Goal: Task Accomplishment & Management: Use online tool/utility

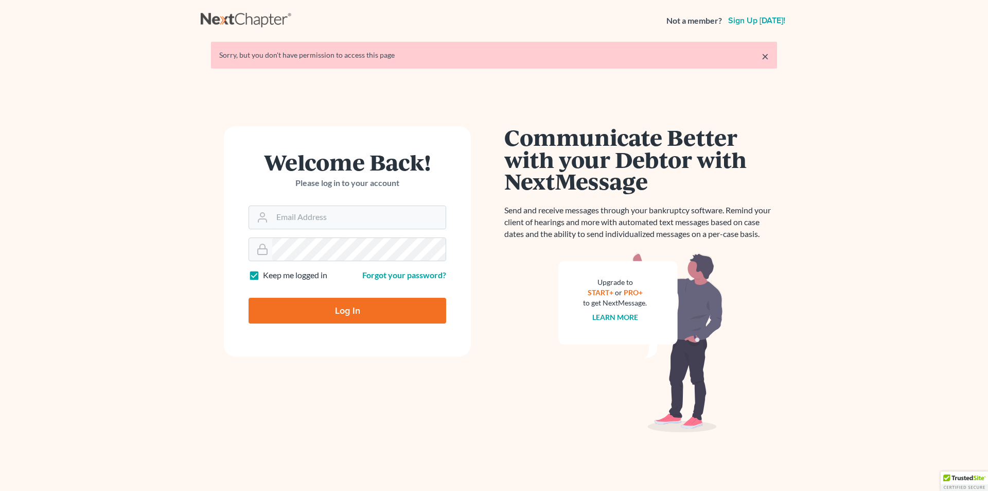
click at [312, 314] on input "Log In" at bounding box center [348, 311] width 198 height 26
type input "Thinking..."
click at [360, 318] on input "Log In" at bounding box center [348, 311] width 198 height 26
type input "Thinking..."
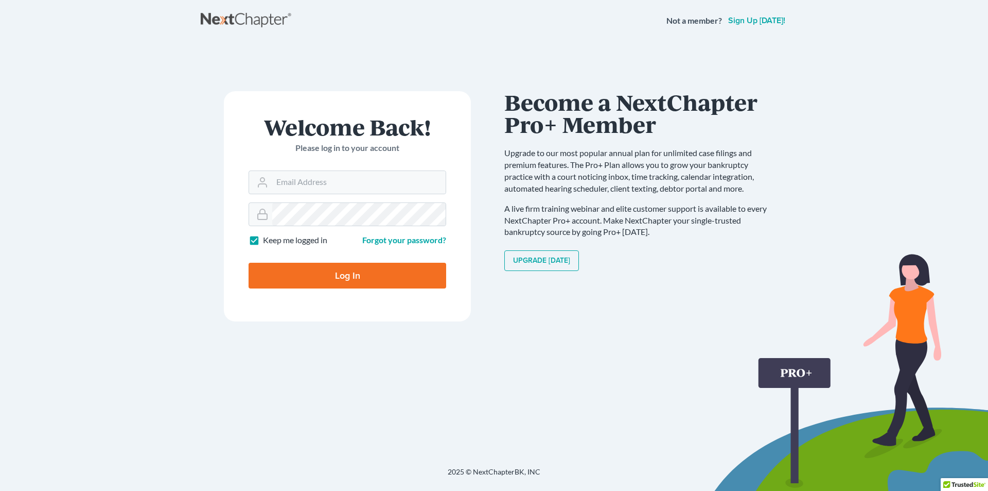
click at [369, 278] on input "Log In" at bounding box center [348, 276] width 198 height 26
type input "Thinking..."
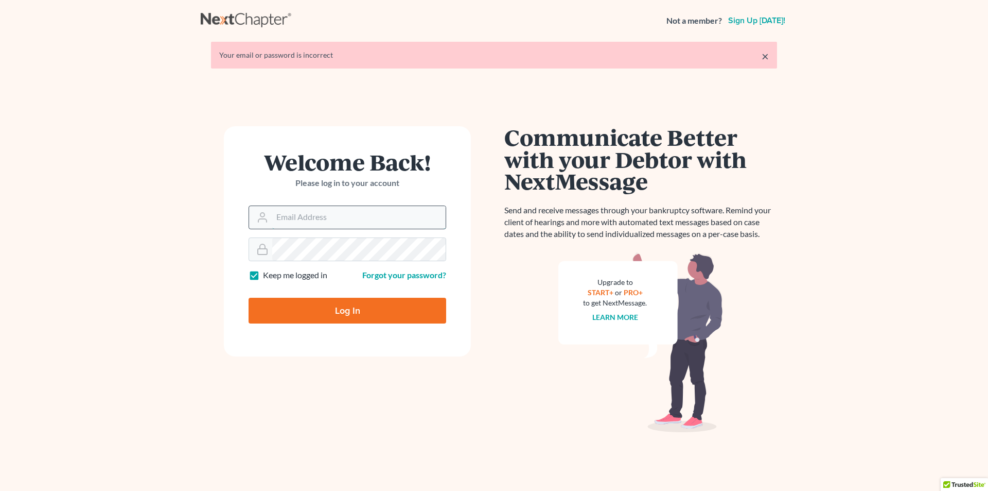
click at [354, 219] on input "Email Address" at bounding box center [358, 217] width 173 height 23
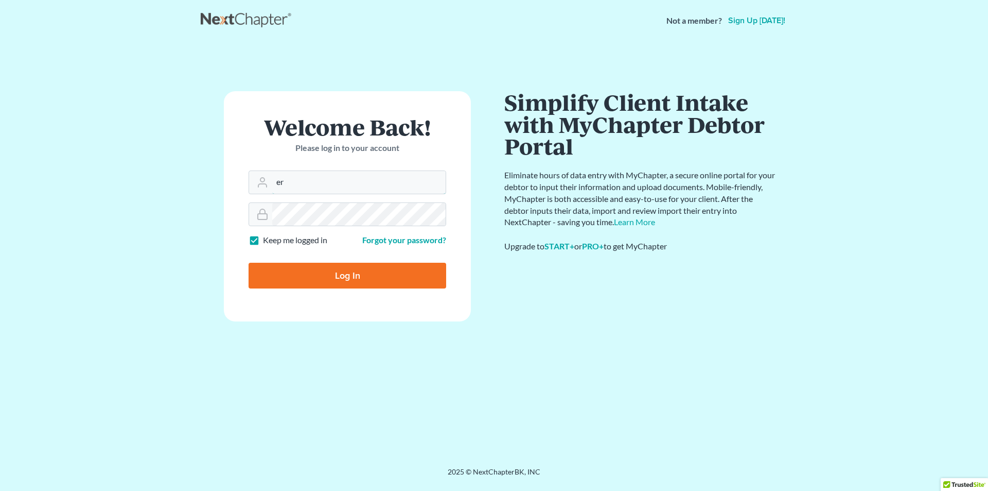
type input "eric@brandonlawyer.com"
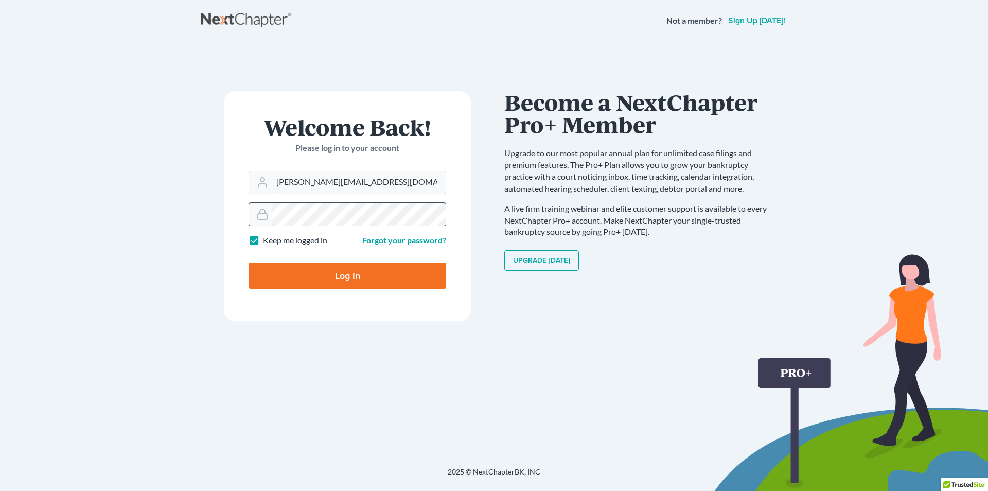
click at [249, 263] on input "Log In" at bounding box center [348, 276] width 198 height 26
type input "Thinking..."
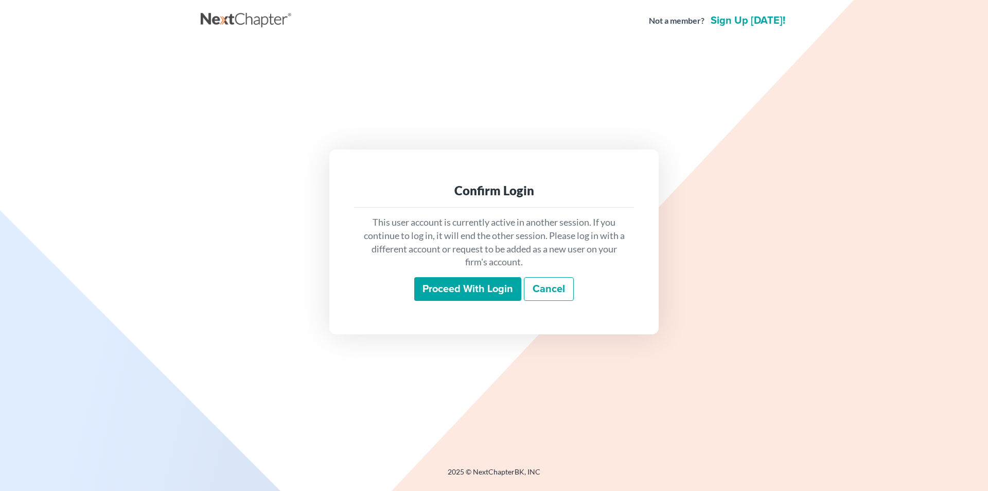
click at [463, 299] on input "Proceed with login" at bounding box center [467, 289] width 107 height 24
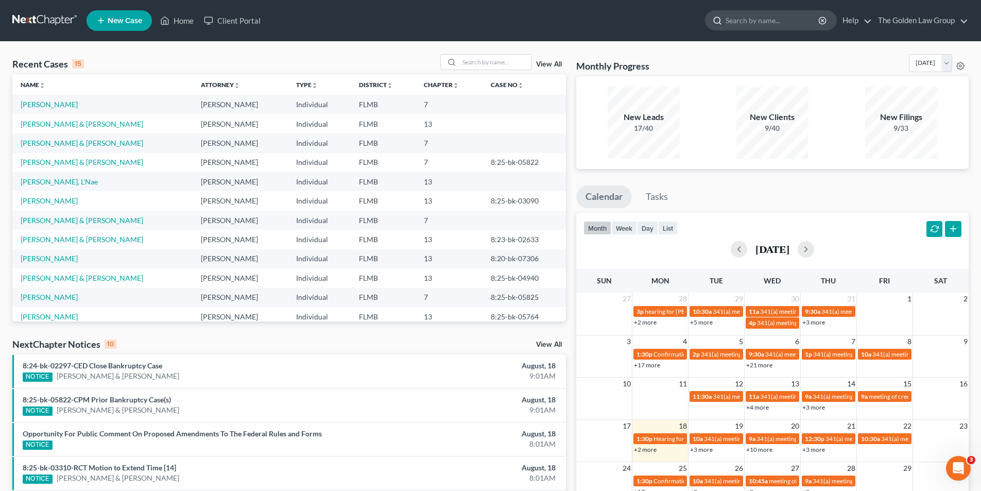
click at [747, 18] on input "search" at bounding box center [772, 20] width 94 height 19
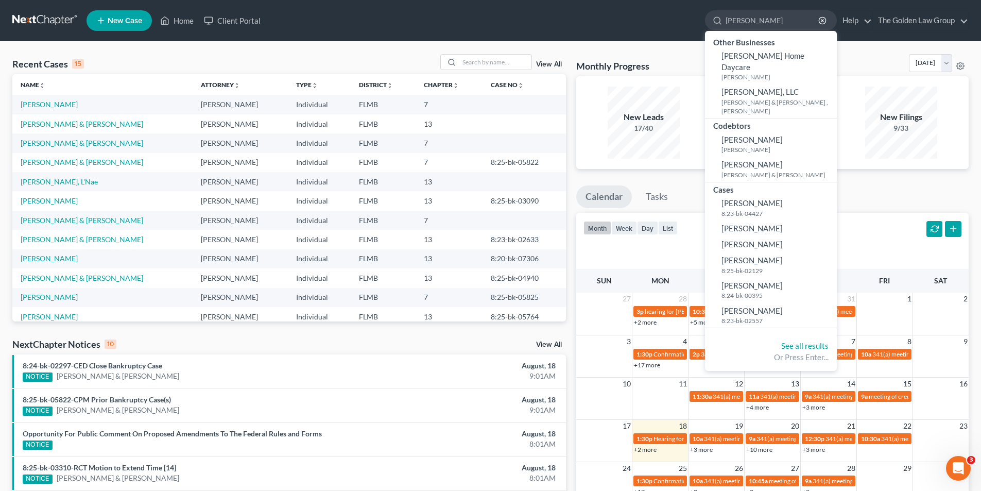
type input "Jones, Angela"
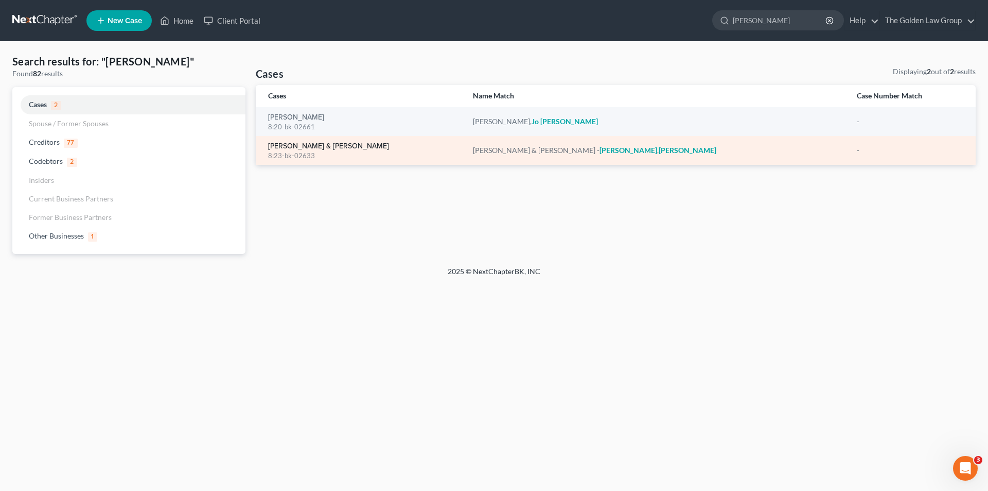
click at [328, 143] on link "Jones, Dontee & Kelly -Jones, Angela" at bounding box center [328, 146] width 121 height 7
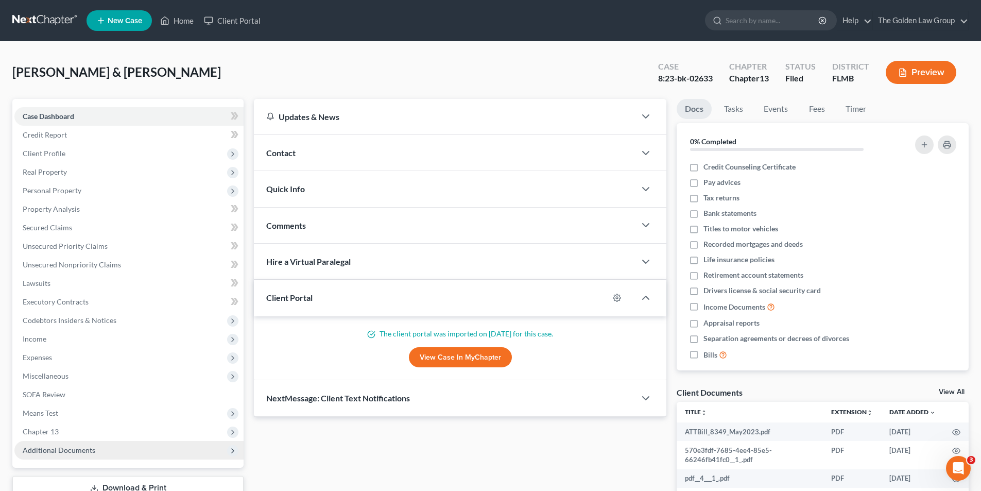
click at [51, 450] on span "Additional Documents" at bounding box center [59, 449] width 73 height 9
click at [931, 68] on button "Preview" at bounding box center [920, 72] width 71 height 23
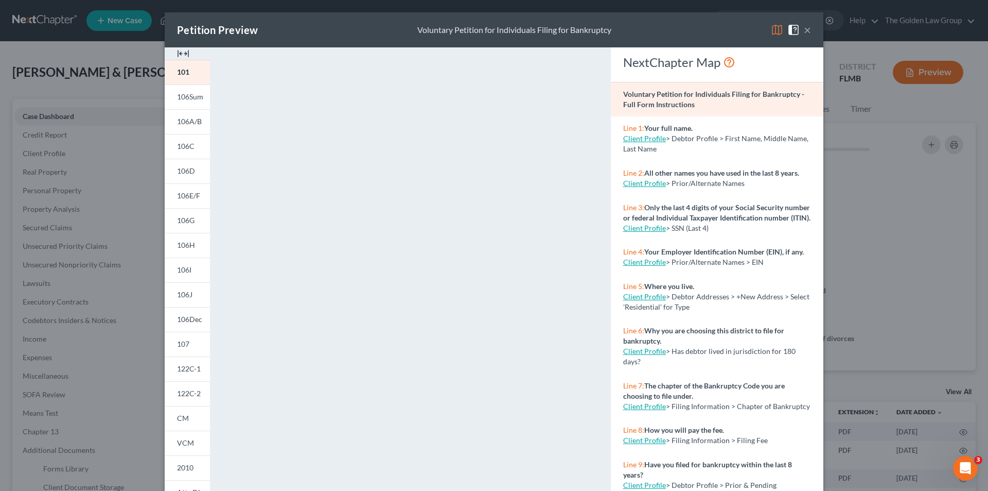
click at [122, 129] on div "Petition Preview Voluntary Petition for Individuals Filing for Bankruptcy × 101…" at bounding box center [494, 245] width 988 height 491
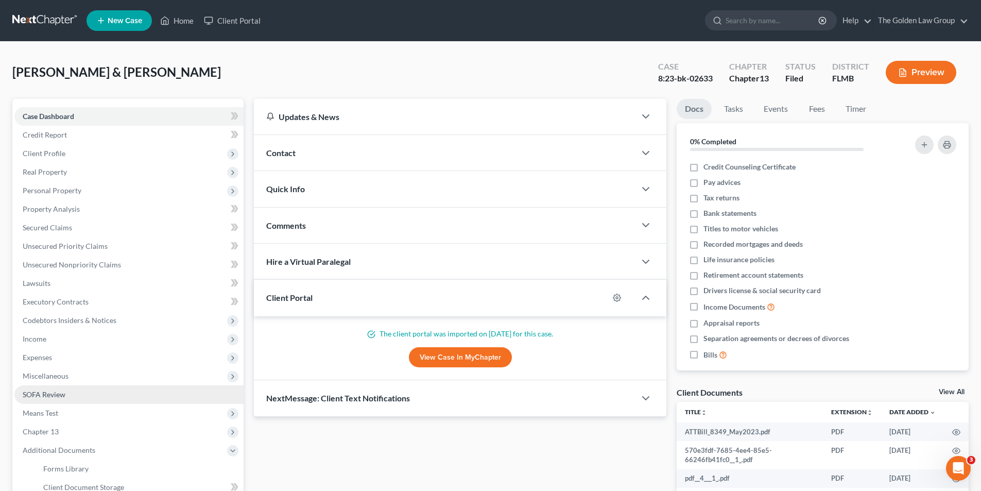
scroll to position [103, 0]
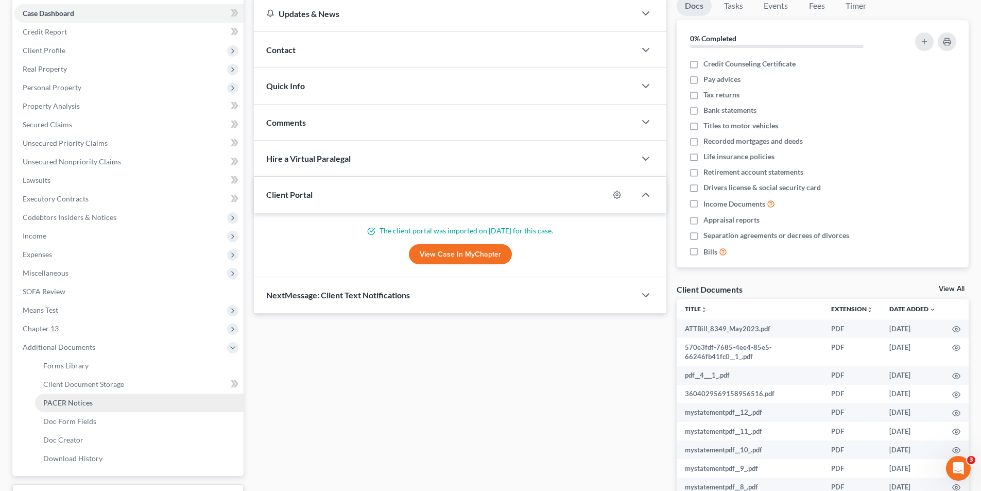
click at [76, 402] on span "PACER Notices" at bounding box center [67, 402] width 49 height 9
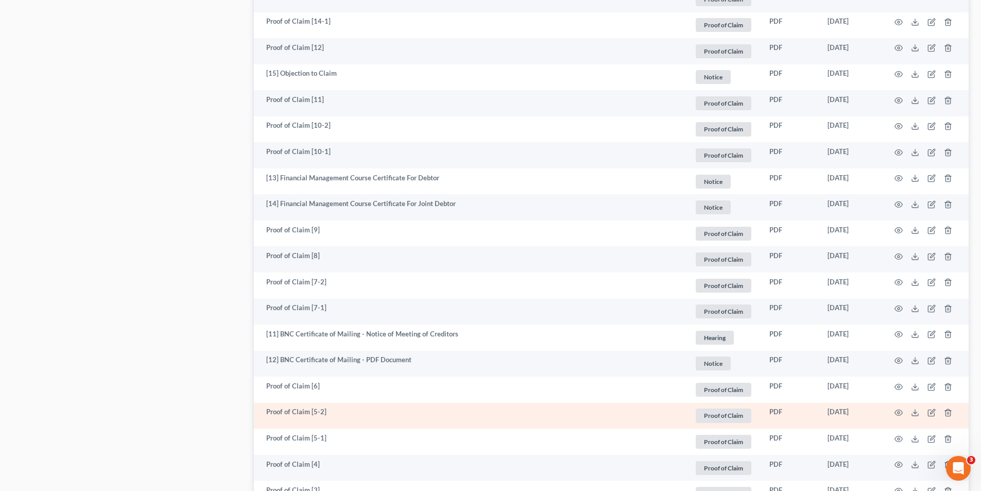
scroll to position [1837, 0]
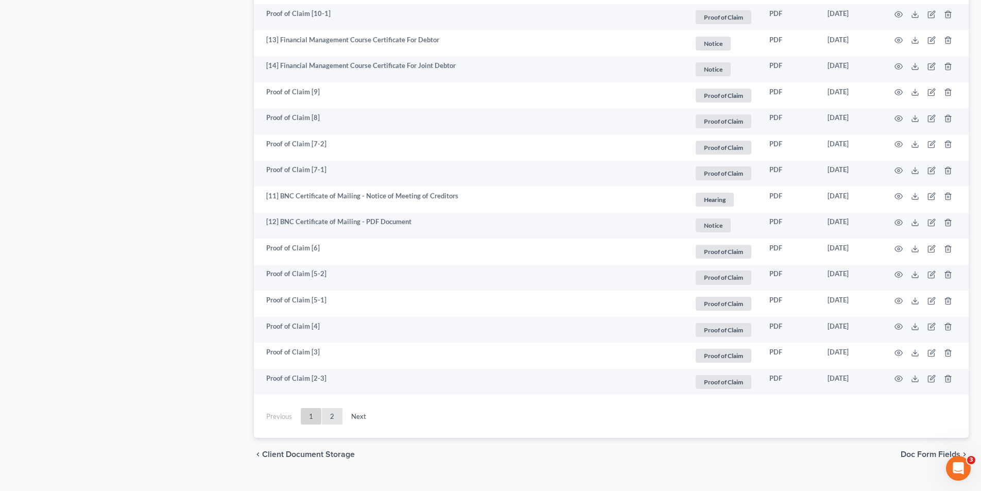
click at [330, 408] on link "2" at bounding box center [332, 416] width 21 height 16
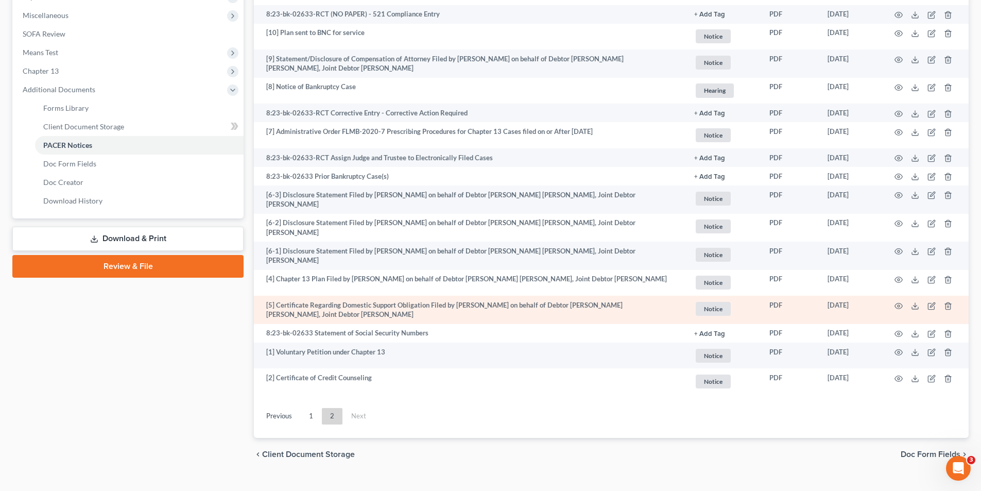
scroll to position [373, 0]
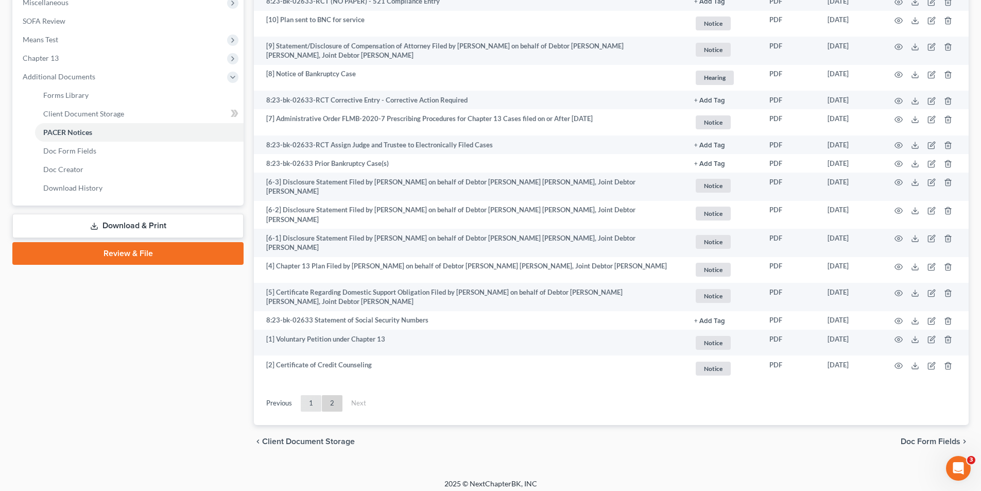
click at [310, 395] on link "1" at bounding box center [311, 403] width 21 height 16
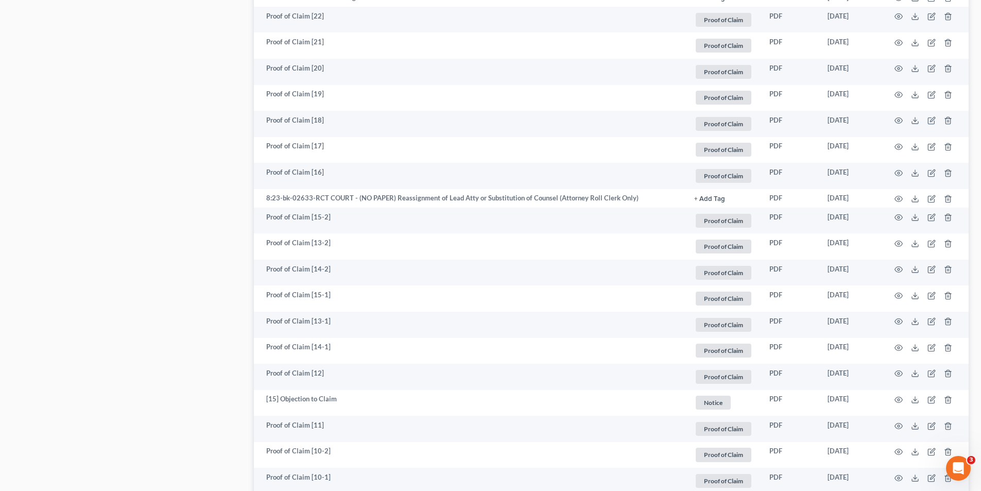
scroll to position [1476, 0]
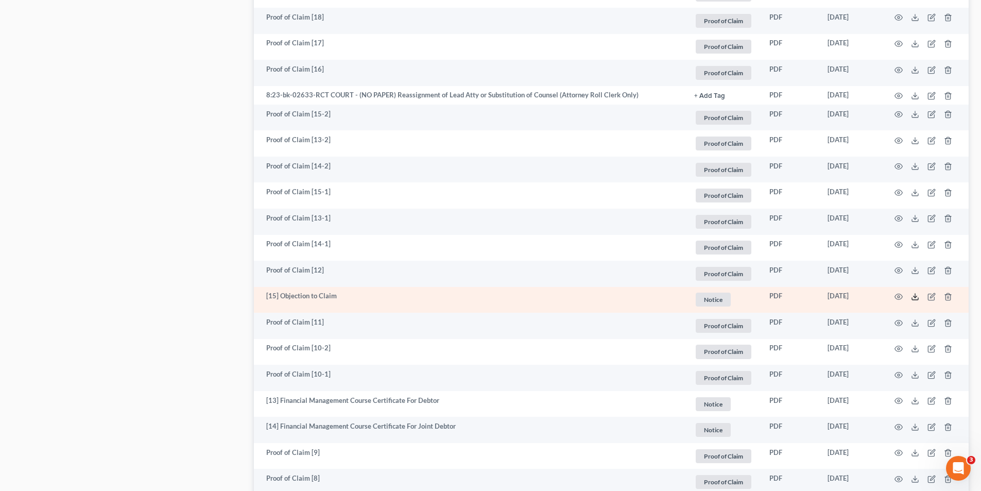
click at [913, 292] on icon at bounding box center [915, 296] width 8 height 8
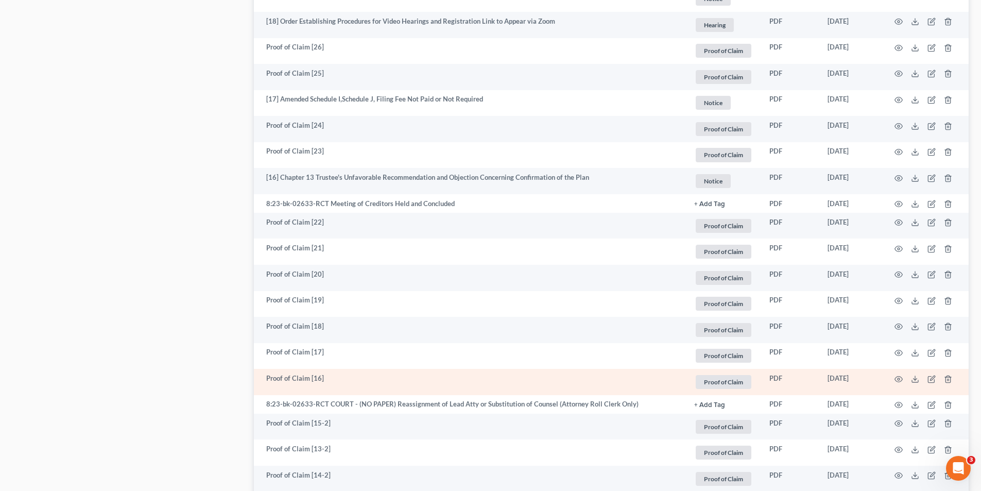
scroll to position [1013, 0]
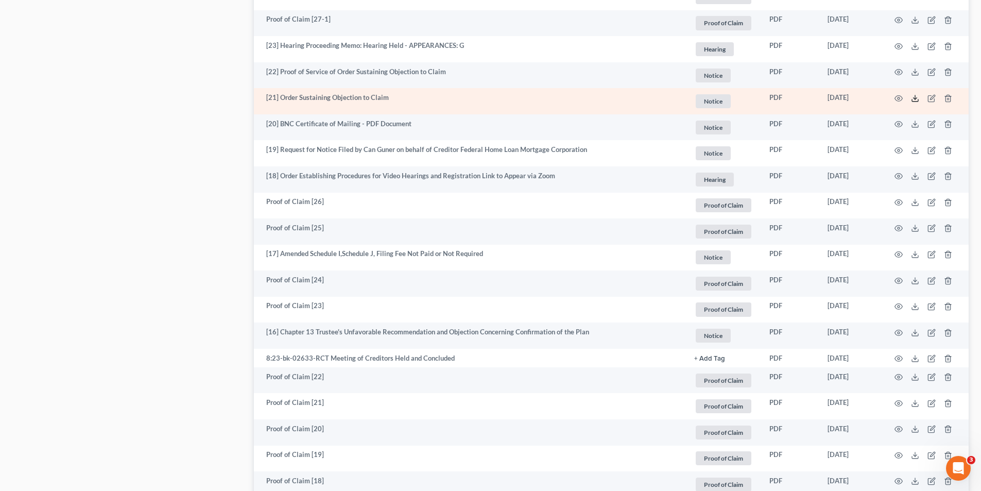
click at [913, 94] on icon at bounding box center [915, 98] width 8 height 8
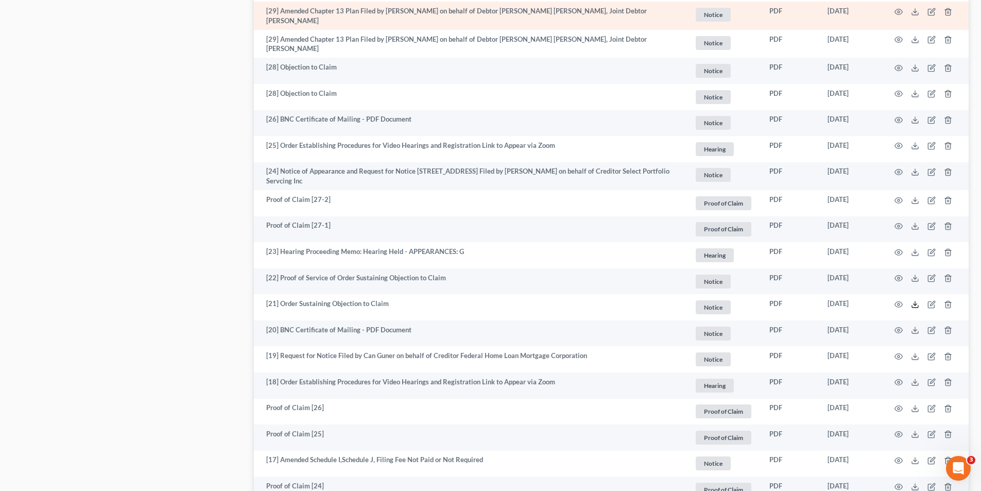
scroll to position [653, 0]
